Goal: Task Accomplishment & Management: Use online tool/utility

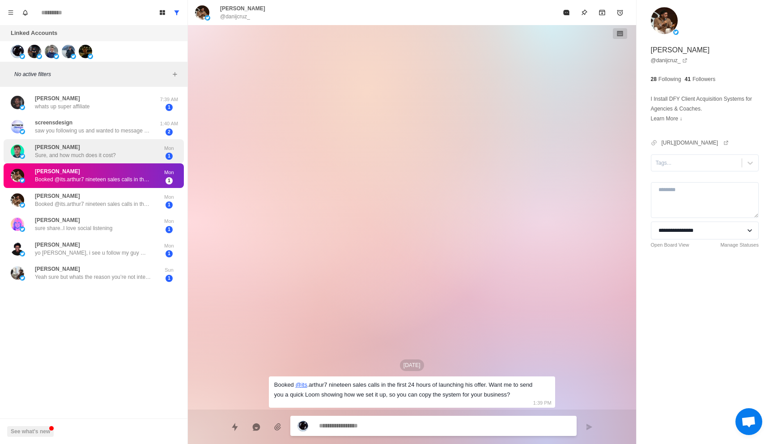
click at [106, 143] on div "[PERSON_NAME] 🚀 Sure, and how much does it cost?" at bounding box center [84, 151] width 147 height 17
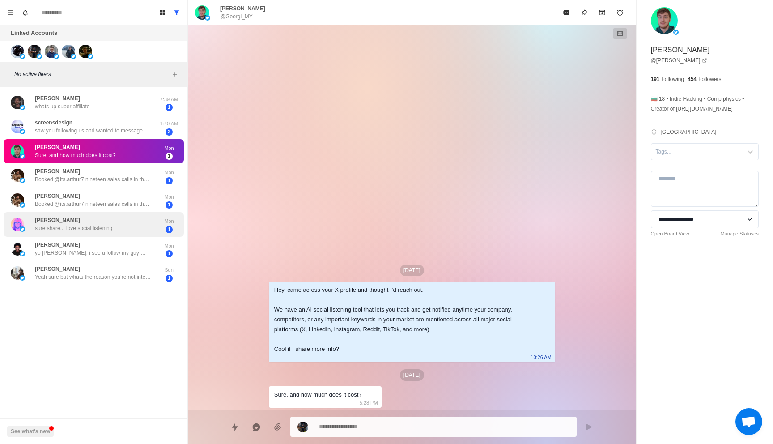
click at [95, 215] on div "[PERSON_NAME] sure share..I love social listening Mon 1" at bounding box center [94, 224] width 180 height 25
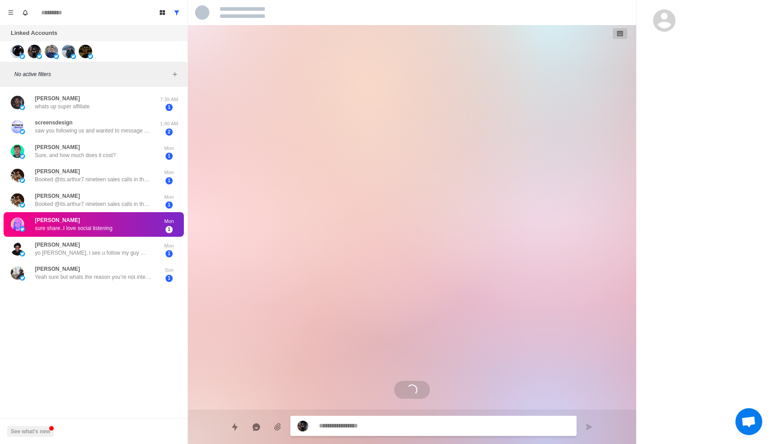
type textarea "*"
